Goal: Information Seeking & Learning: Find specific fact

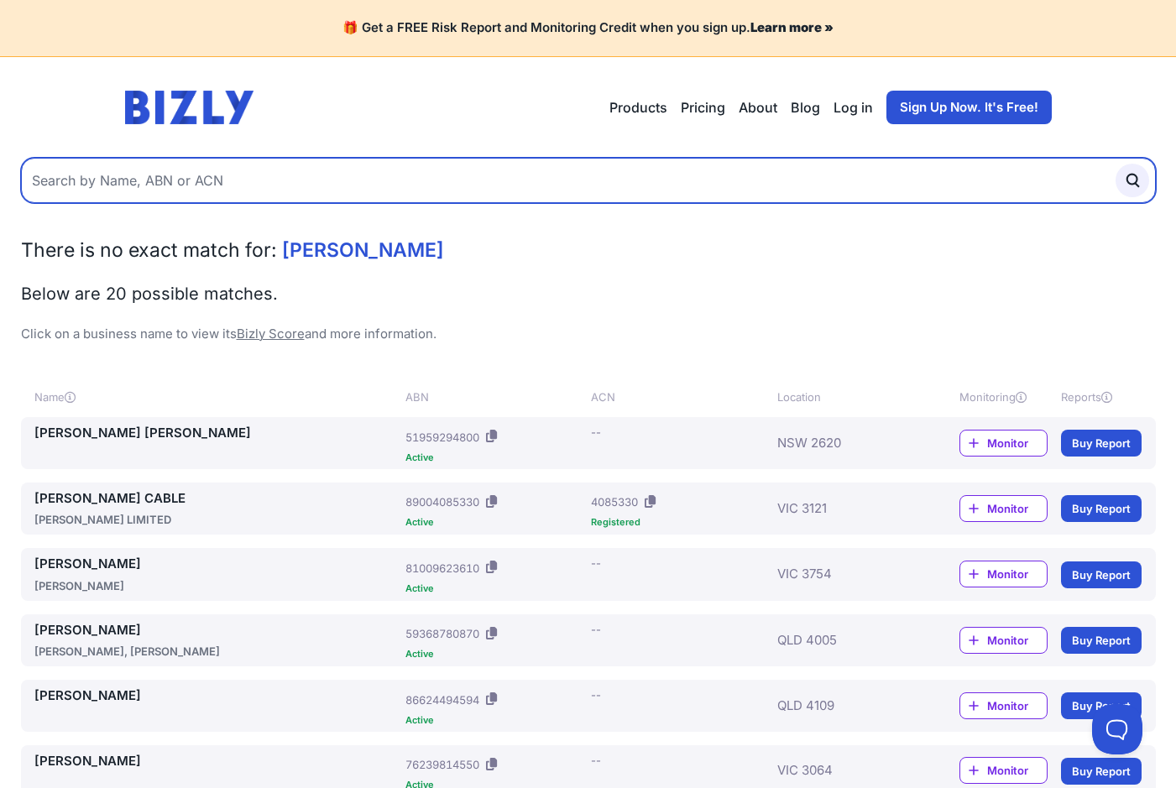
click at [188, 187] on input "text" at bounding box center [588, 180] width 1135 height 45
type input "[PERSON_NAME] [PERSON_NAME]"
click at [1115, 164] on button "submit" at bounding box center [1132, 181] width 34 height 34
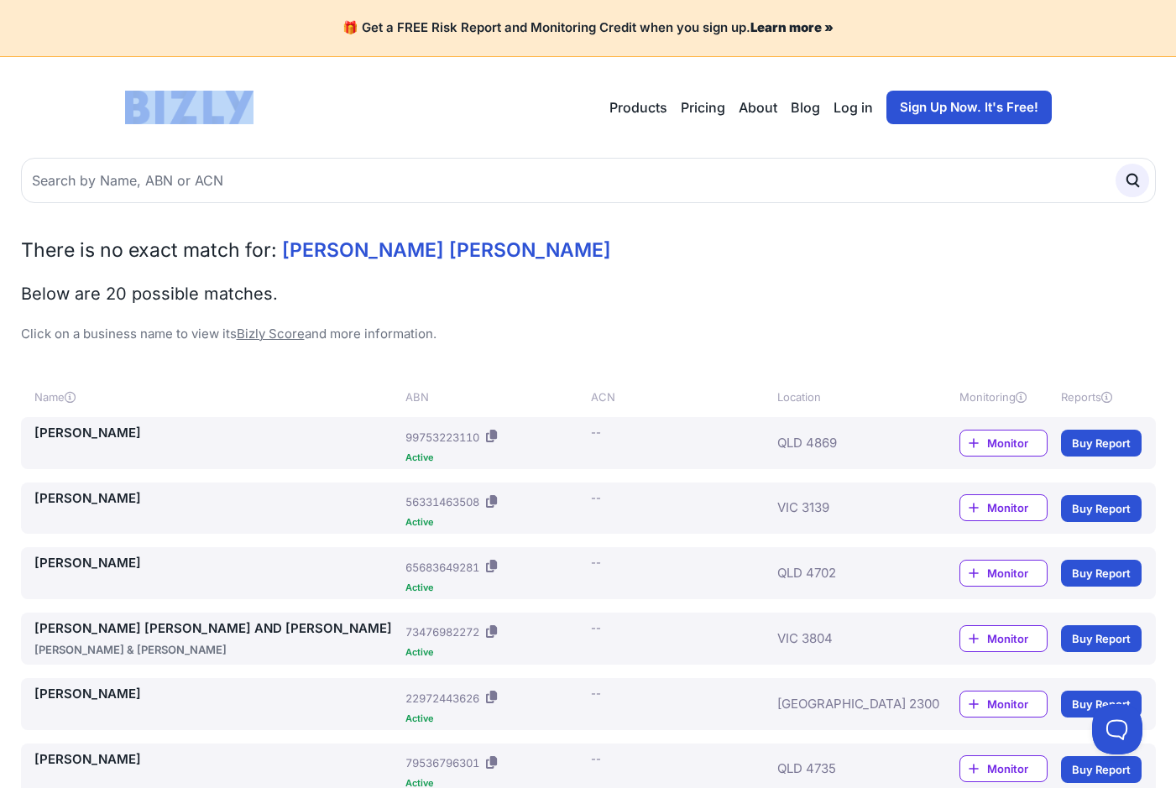
drag, startPoint x: 117, startPoint y: 86, endPoint x: 265, endPoint y: 117, distance: 151.8
click at [265, 117] on header "Open main menu Products Bizly Scores Bizly Reports Bizly Monitoring Pricing Abo…" at bounding box center [588, 107] width 967 height 101
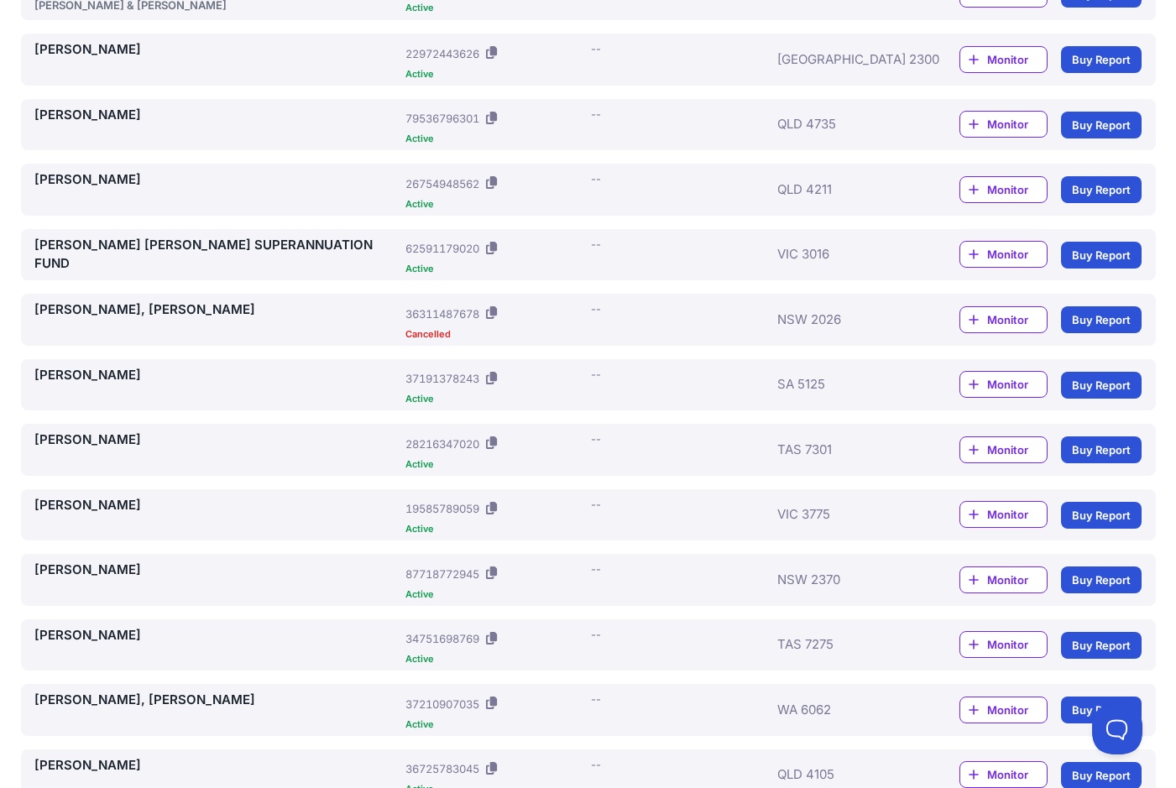
scroll to position [671, 0]
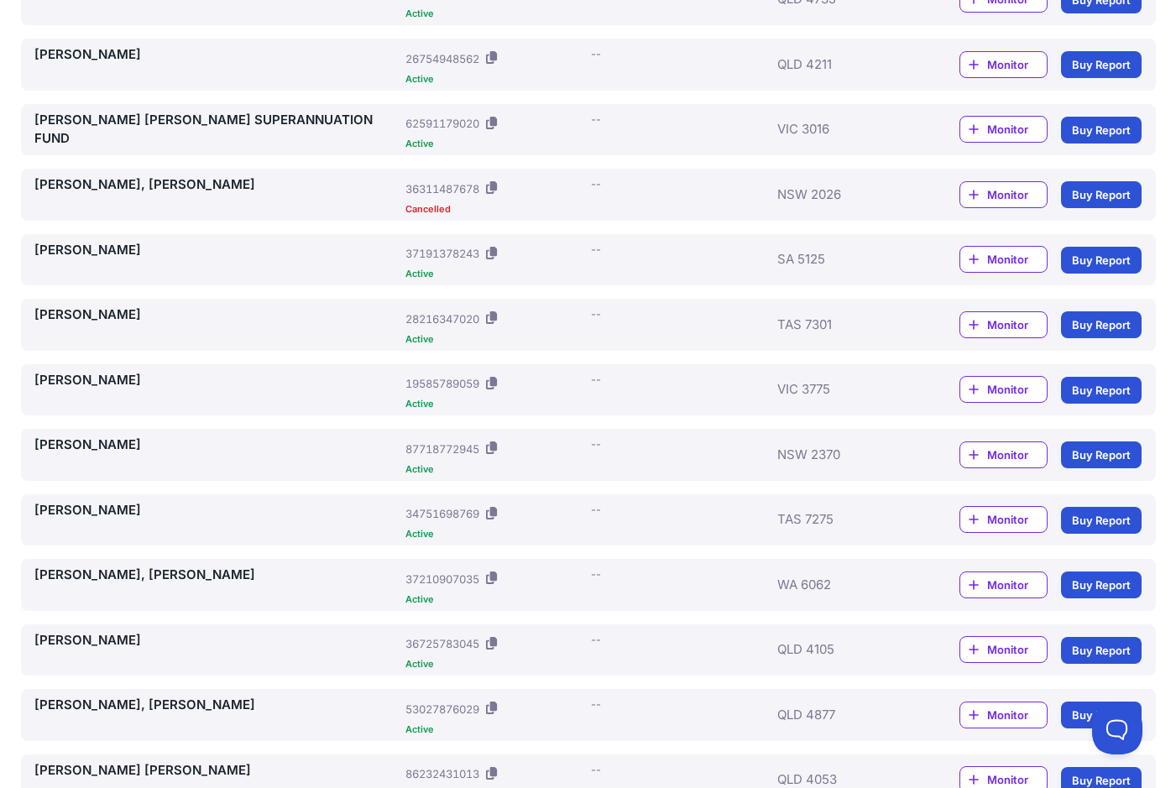
drag, startPoint x: 210, startPoint y: 439, endPoint x: 209, endPoint y: 459, distance: 20.2
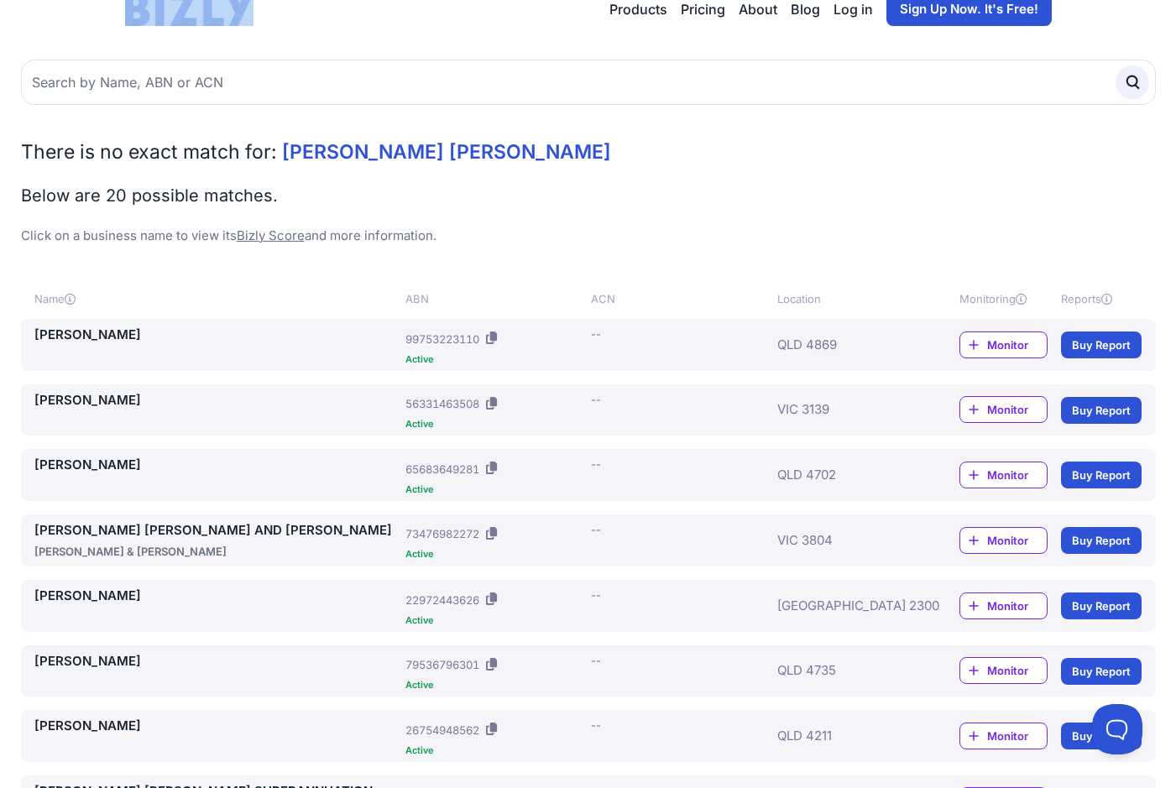
scroll to position [0, 0]
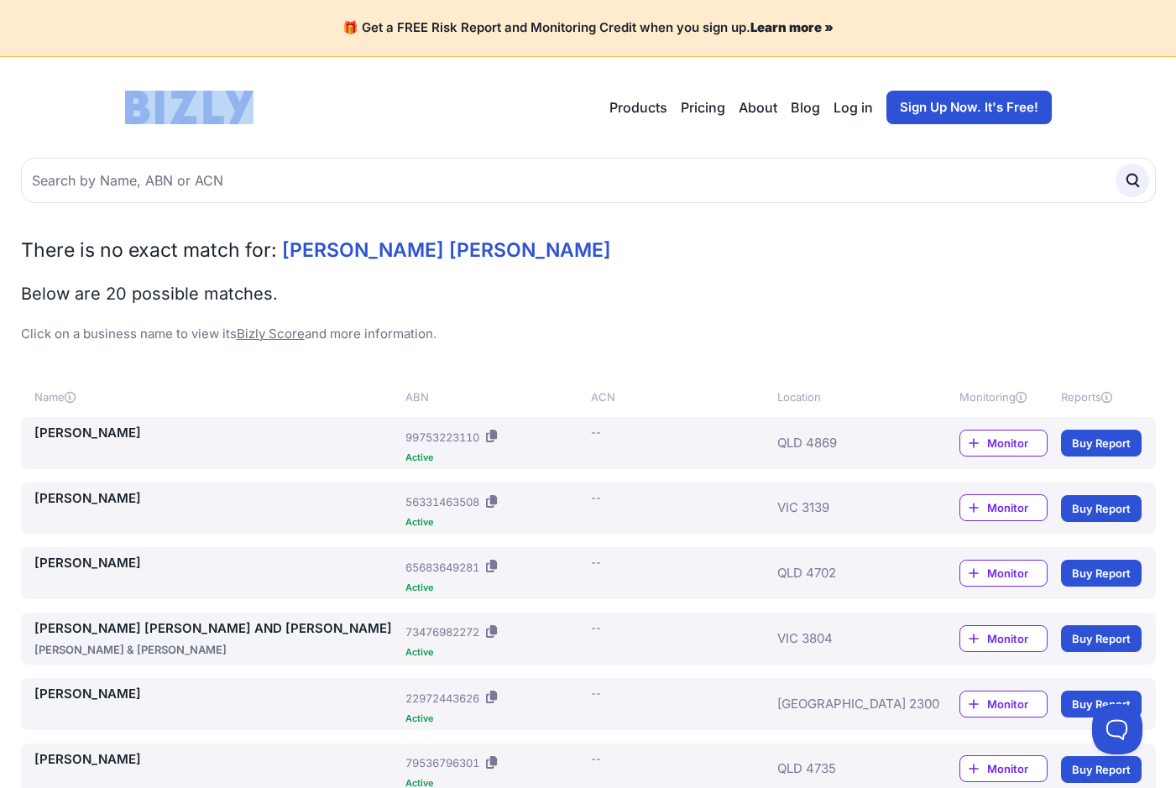
click at [410, 122] on div "Open main menu Products Bizly Scores Bizly Reports Bizly Monitoring Pricing Abo…" at bounding box center [588, 108] width 927 height 34
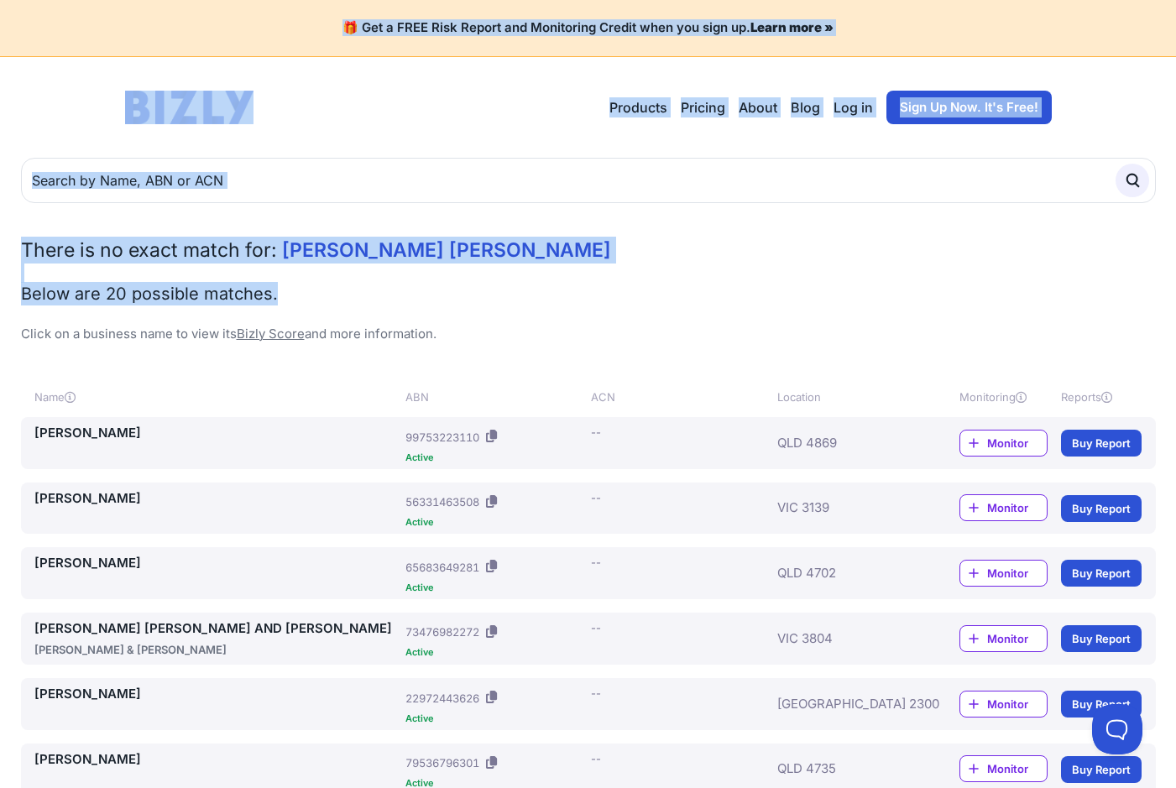
drag, startPoint x: 72, startPoint y: 79, endPoint x: 721, endPoint y: 293, distance: 683.1
click at [721, 293] on h2 "Below are 20 possible matches." at bounding box center [588, 293] width 1135 height 23
drag, startPoint x: 91, startPoint y: 83, endPoint x: 465, endPoint y: 302, distance: 433.7
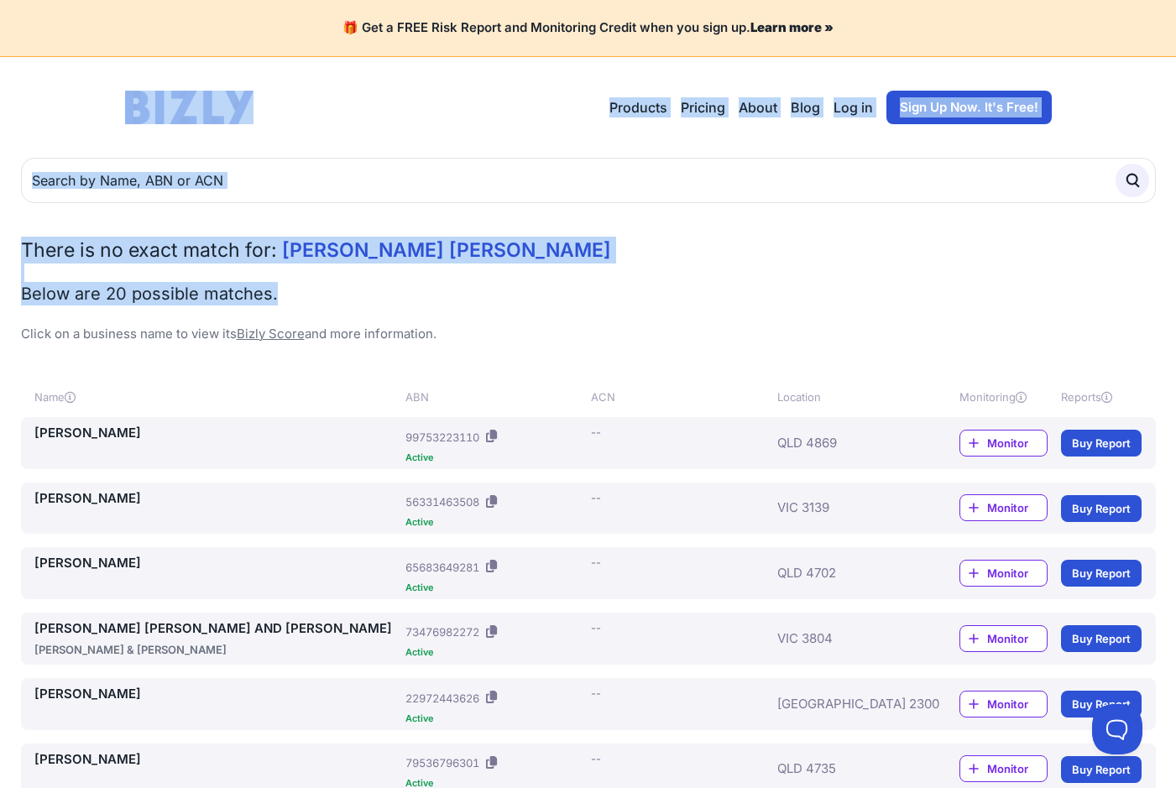
drag, startPoint x: 465, startPoint y: 302, endPoint x: 228, endPoint y: 258, distance: 240.8
copy body "Open main menu Products Bizly Scores Bizly Reports Bizly Monitoring Pricing Abo…"
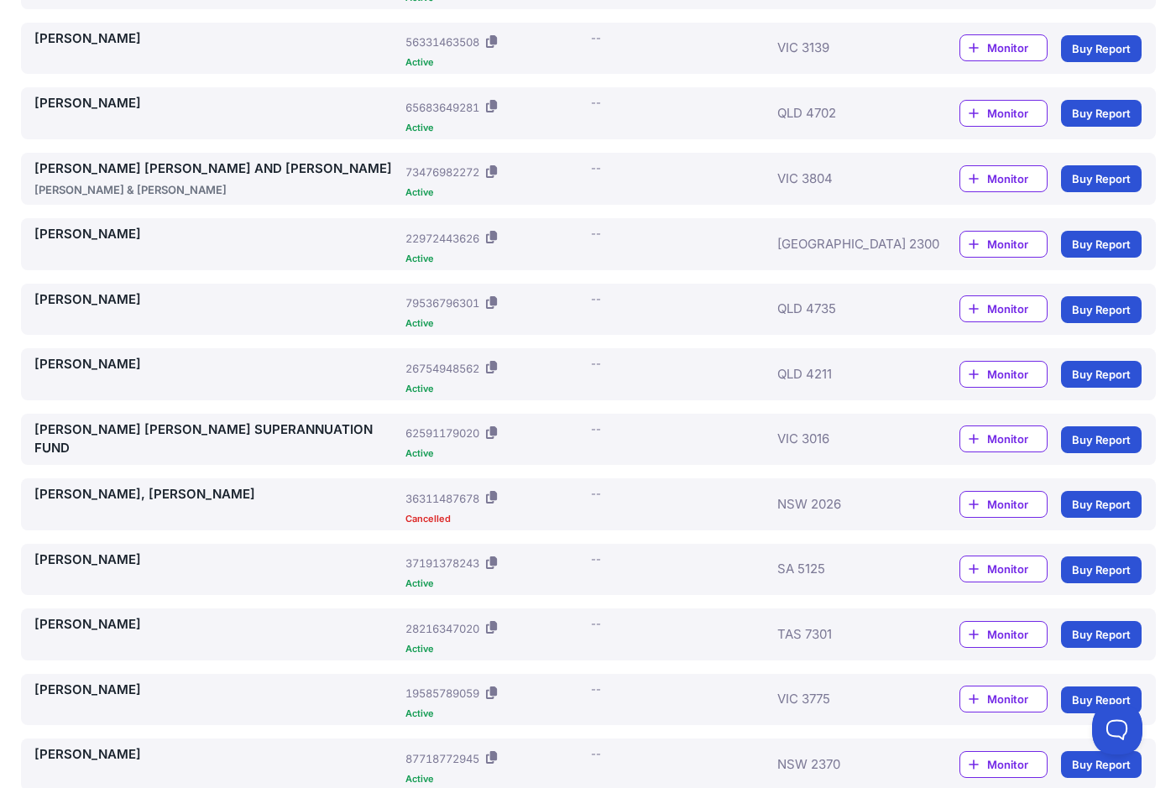
scroll to position [504, 0]
